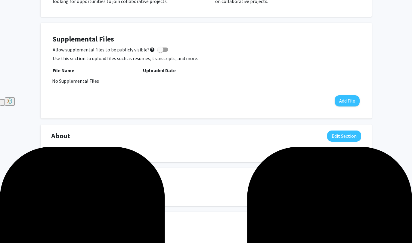
scroll to position [146, 0]
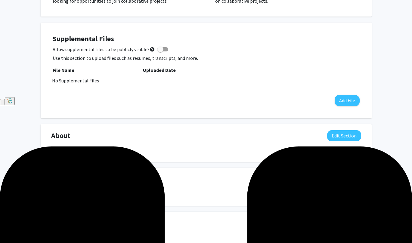
click at [354, 180] on button "Edit Section" at bounding box center [344, 179] width 34 height 11
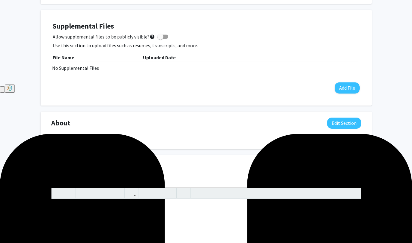
scroll to position [159, 0]
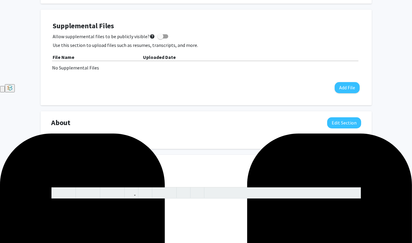
click at [357, 150] on div "Seeking Opportunities? Indicate to faculty/staff and other users that you are l…" at bounding box center [206, 229] width 331 height 551
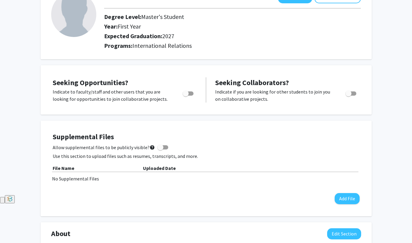
scroll to position [0, 0]
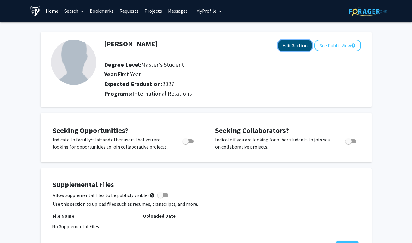
click at [291, 40] on button "Edit Section" at bounding box center [295, 45] width 34 height 11
select select "first_year"
select select "2027"
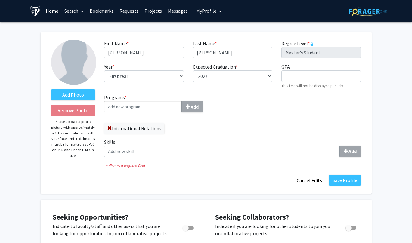
click at [169, 110] on input "Programs * Add" at bounding box center [143, 106] width 78 height 11
click at [238, 122] on div "Programs * Add International Relations Skills Add" at bounding box center [233, 128] width 266 height 68
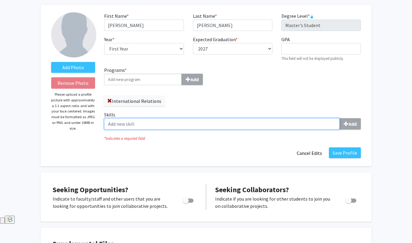
click at [238, 122] on input "Skills Add" at bounding box center [221, 123] width 235 height 11
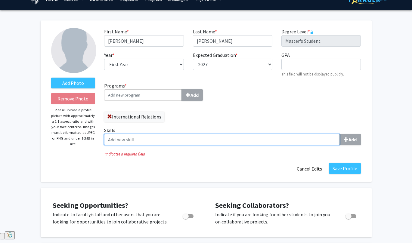
scroll to position [11, 0]
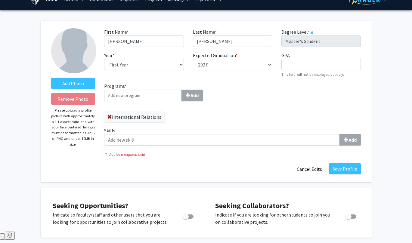
click at [238, 122] on div "Programs * Add International Relations Skills Add" at bounding box center [233, 116] width 266 height 68
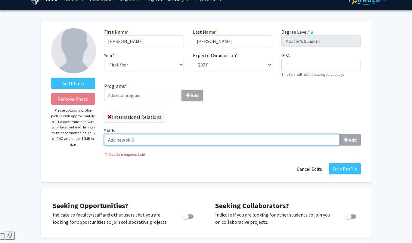
click at [197, 138] on input "Skills Add" at bounding box center [221, 139] width 235 height 11
type input "D"
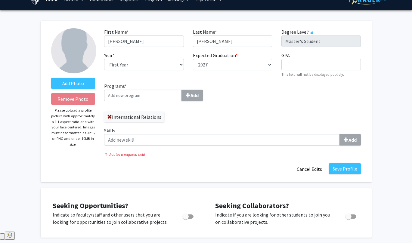
click at [232, 122] on div "Programs * Add International Relations" at bounding box center [166, 104] width 133 height 45
